Goal: Communication & Community: Answer question/provide support

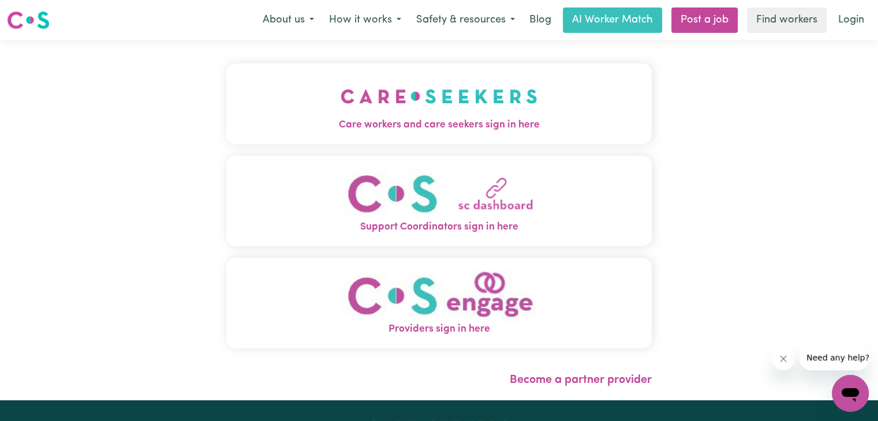
click at [455, 115] on img "Care workers and care seekers sign in here" at bounding box center [439, 96] width 197 height 43
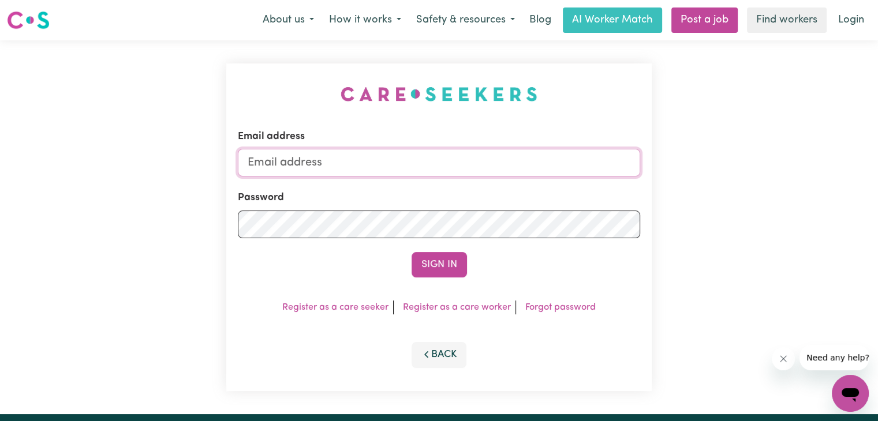
click at [294, 160] on input "Email address" at bounding box center [439, 163] width 402 height 28
type input "scosullivan@iinet.net.au"
click at [441, 260] on button "Sign In" at bounding box center [439, 264] width 55 height 25
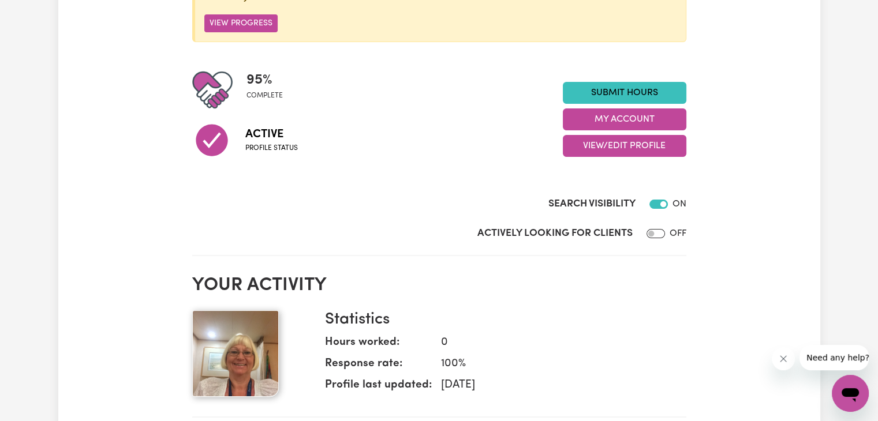
scroll to position [231, 0]
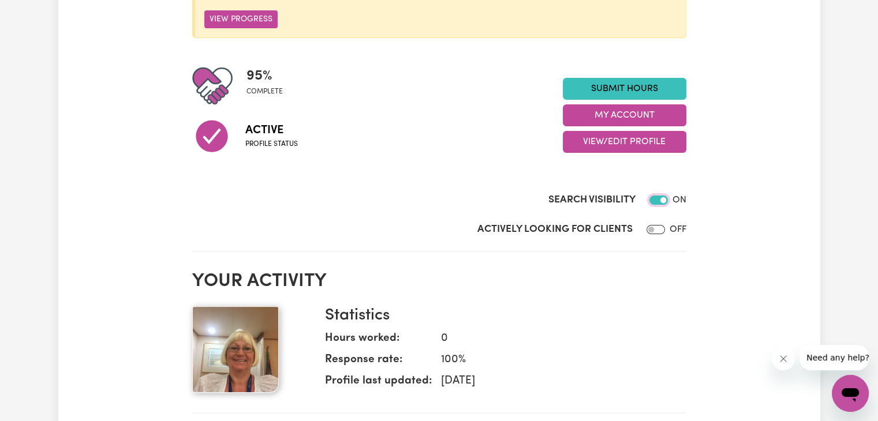
click at [652, 203] on input "Search Visibility" at bounding box center [658, 200] width 18 height 9
checkbox input "false"
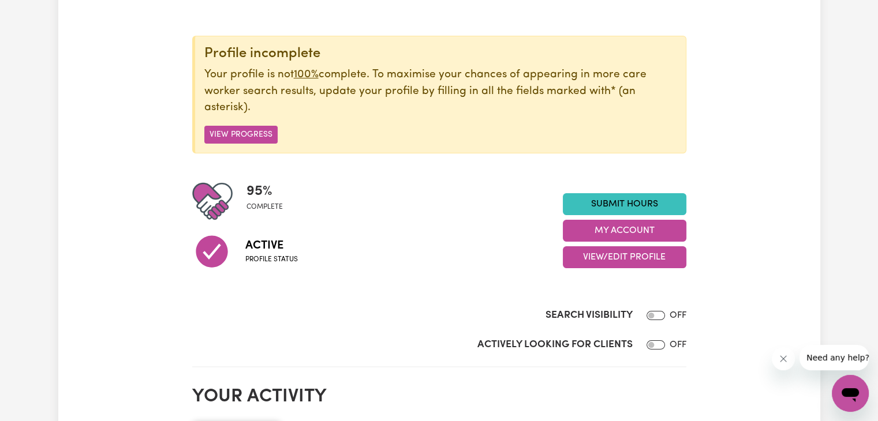
scroll to position [0, 0]
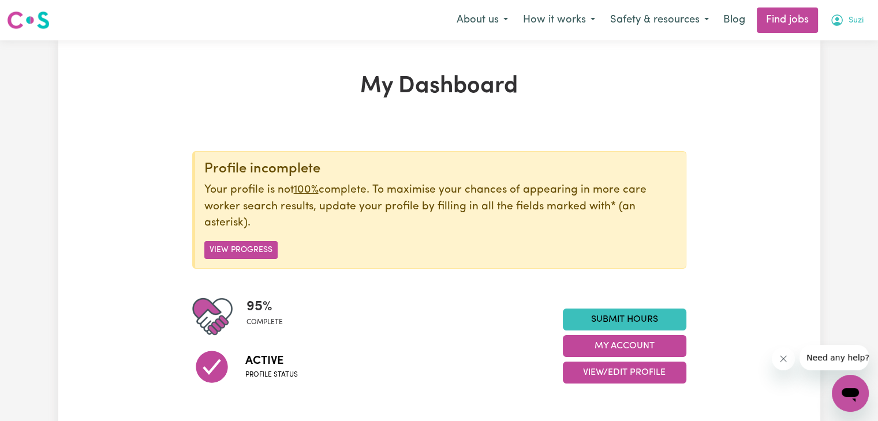
click at [831, 21] on icon "My Account" at bounding box center [837, 20] width 12 height 12
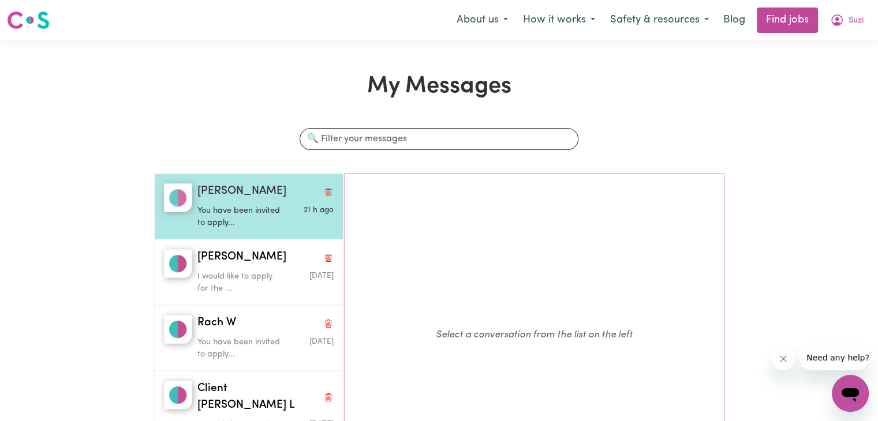
click at [252, 215] on p "You have been invited to apply..." at bounding box center [242, 217] width 91 height 25
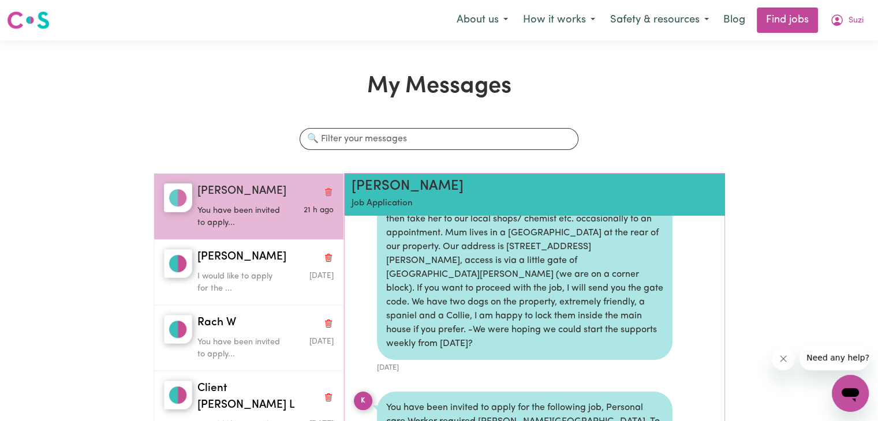
scroll to position [115, 0]
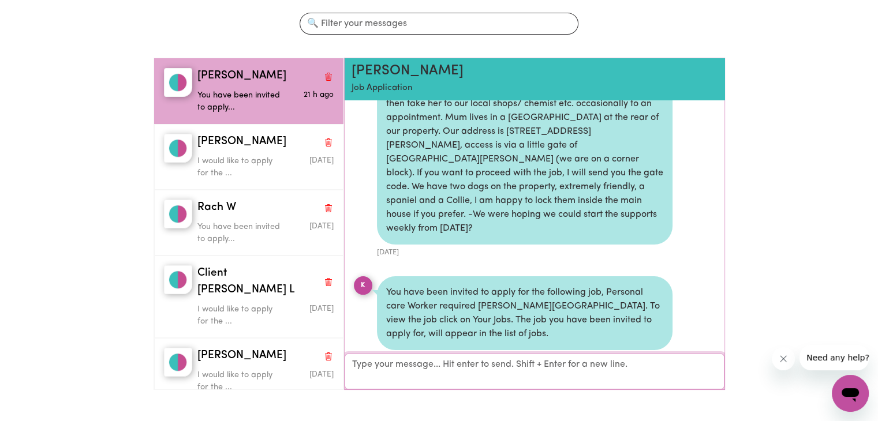
click at [414, 370] on textarea "Your reply" at bounding box center [535, 372] width 380 height 36
paste textarea "Hi [PERSON_NAME], Thank you for your email. Unfortunately I just signed on with…"
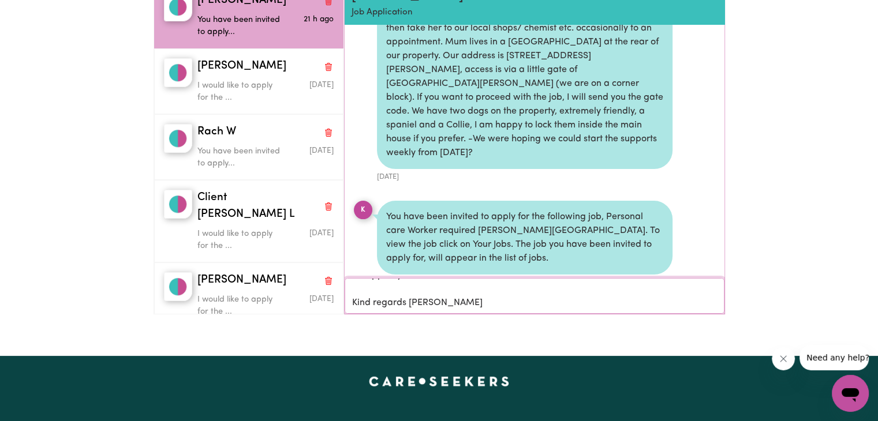
scroll to position [182, 0]
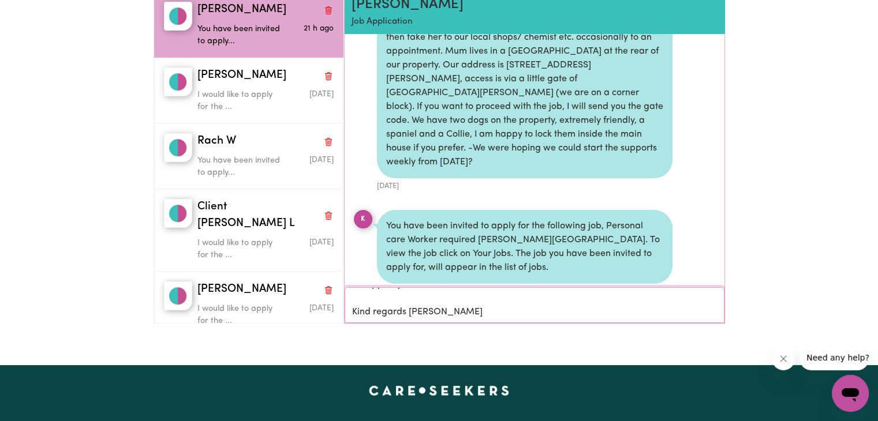
type textarea "Hi [PERSON_NAME], Thank you for your email. Unfortunately I just signed on with…"
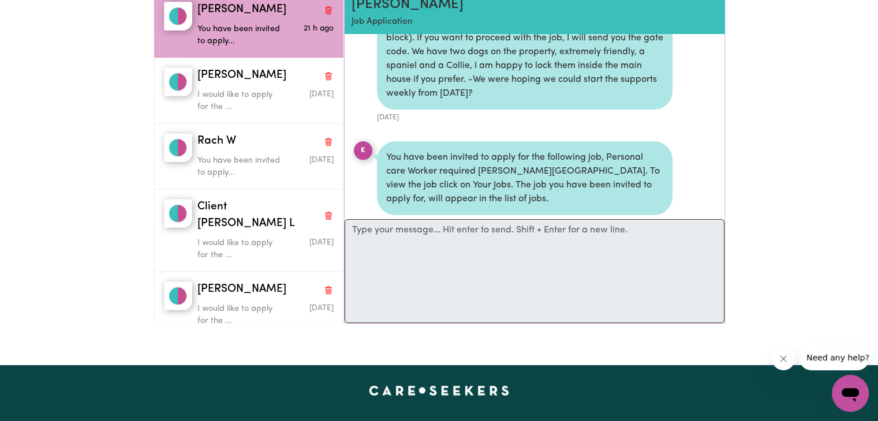
scroll to position [330, 0]
